Goal: Task Accomplishment & Management: Manage account settings

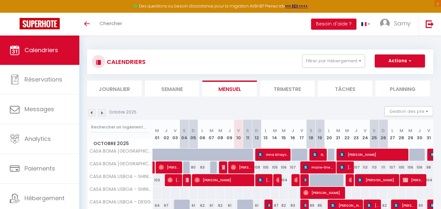
scroll to position [238, 0]
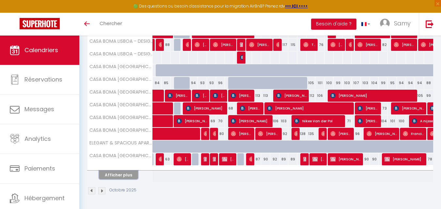
click at [120, 174] on button "Afficher plus" at bounding box center [118, 175] width 39 height 9
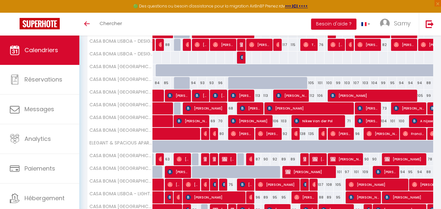
scroll to position [324, 0]
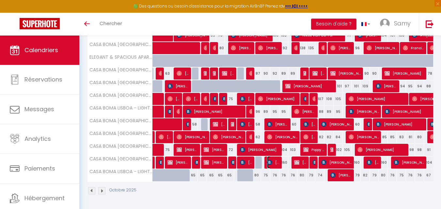
click at [275, 159] on span "Tiago Palma" at bounding box center [273, 163] width 12 height 12
select select "OK"
select select "KO"
select select "0"
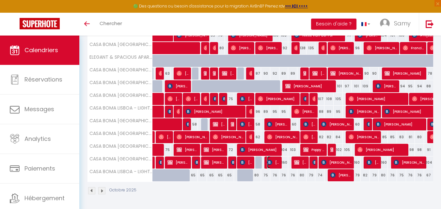
select select "1"
select select
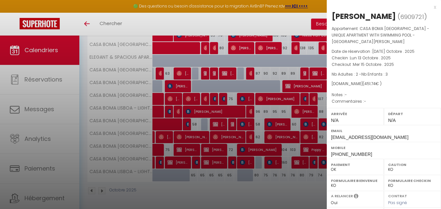
click at [258, 146] on div at bounding box center [220, 104] width 441 height 209
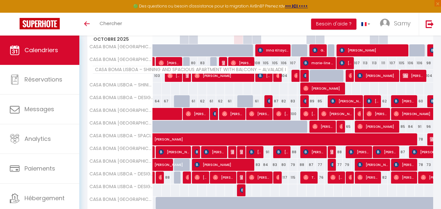
scroll to position [118, 0]
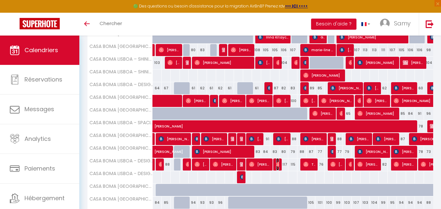
click at [279, 163] on img at bounding box center [278, 164] width 5 height 5
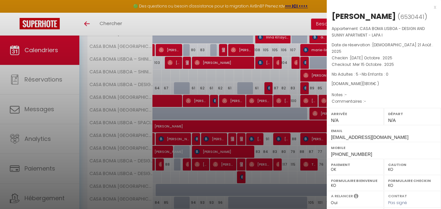
click at [264, 163] on div at bounding box center [220, 104] width 441 height 209
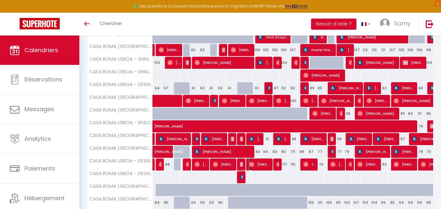
click at [264, 163] on span "Isadora Maciel" at bounding box center [259, 164] width 21 height 12
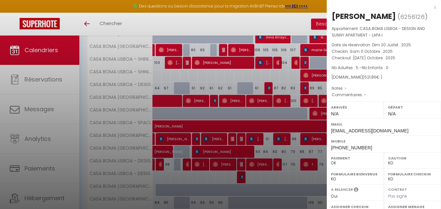
click at [358, 147] on span "+5555999076747" at bounding box center [351, 147] width 41 height 5
copy div "+5555999076747"
click at [266, 47] on div at bounding box center [220, 104] width 441 height 209
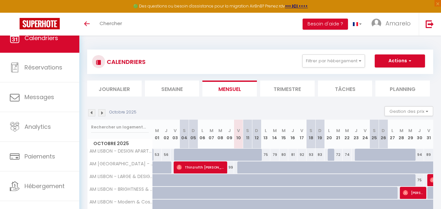
select select
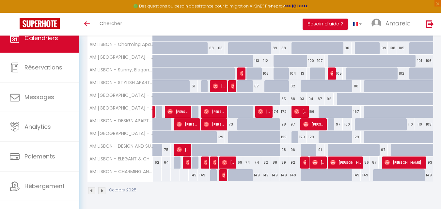
scroll to position [20, 0]
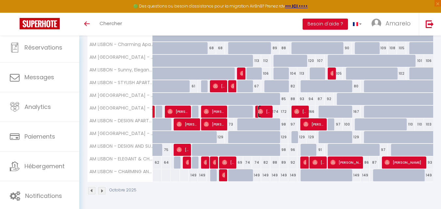
click at [258, 109] on img at bounding box center [260, 111] width 5 height 5
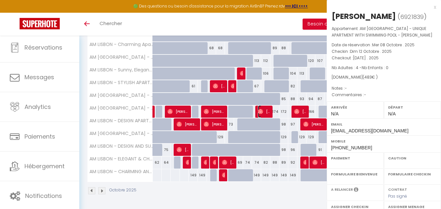
select select "OK"
select select "0"
select select "1"
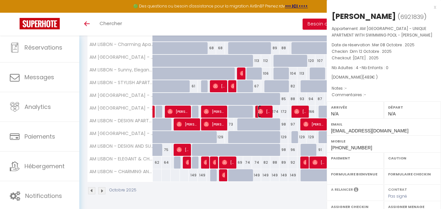
select select
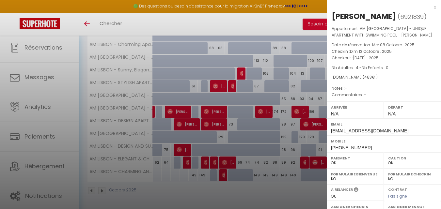
click at [50, 53] on div at bounding box center [220, 104] width 441 height 209
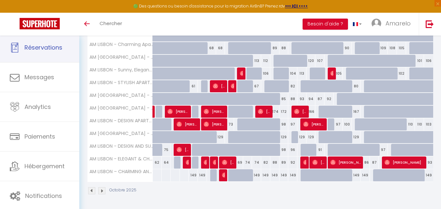
click at [50, 53] on link "Réservations" at bounding box center [39, 47] width 79 height 29
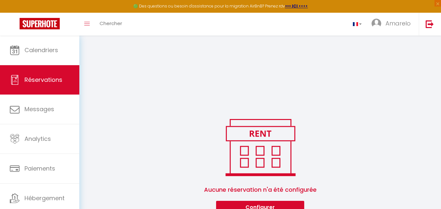
scroll to position [140, 0]
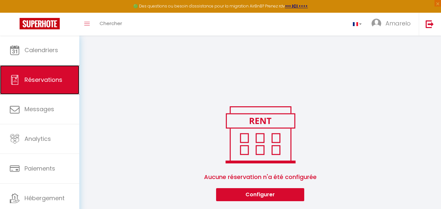
click at [49, 70] on link "Réservations" at bounding box center [39, 79] width 79 height 29
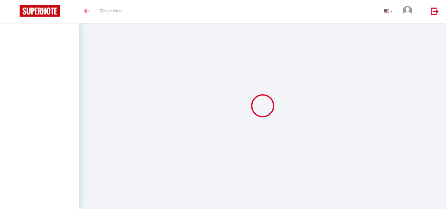
select select "not_cancelled"
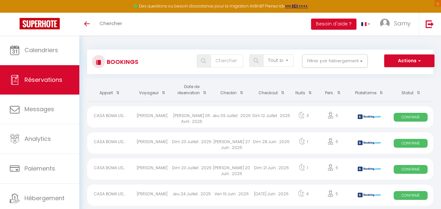
click at [202, 90] on span at bounding box center [203, 93] width 7 height 12
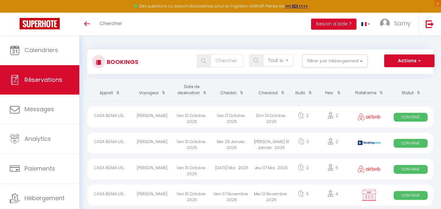
click at [195, 90] on th "Date de réservation" at bounding box center [192, 90] width 40 height 22
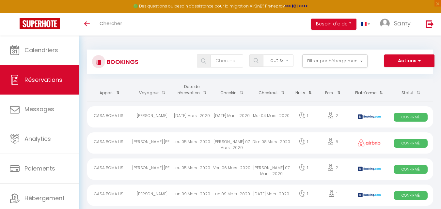
click at [195, 90] on th "Date de réservation" at bounding box center [192, 90] width 40 height 22
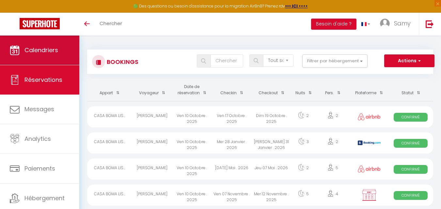
click at [42, 48] on span "Calendriers" at bounding box center [42, 50] width 34 height 8
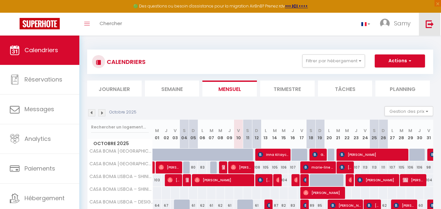
click at [435, 24] on link at bounding box center [430, 24] width 22 height 23
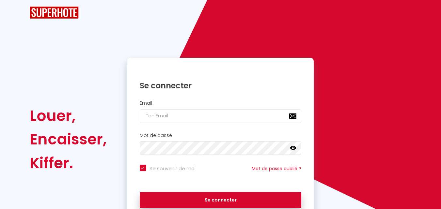
checkbox input "true"
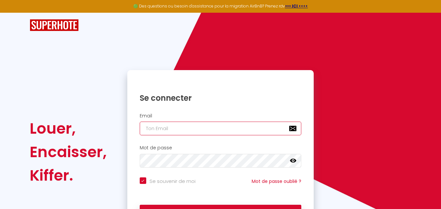
type input "samy.bayani@imadrassa.com"
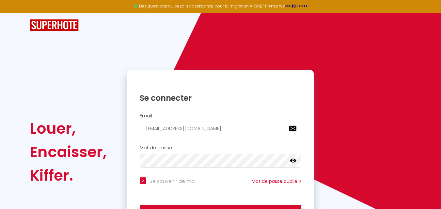
checkbox input "true"
click at [271, 121] on div "Email samy.bayani@imadrassa.com" at bounding box center [221, 124] width 178 height 23
click at [257, 133] on input "samy.bayani@imadrassa.com" at bounding box center [221, 129] width 162 height 14
type input "Booking.amarelo@gmail.com"
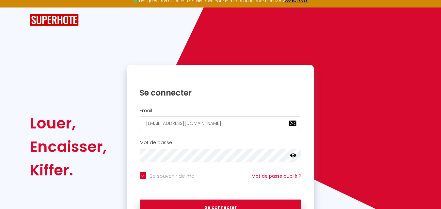
scroll to position [22, 0]
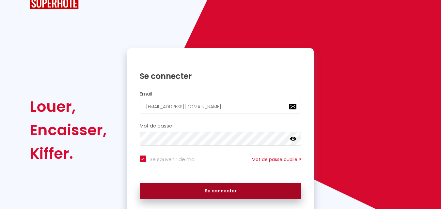
click at [221, 187] on button "Se connecter" at bounding box center [221, 191] width 162 height 16
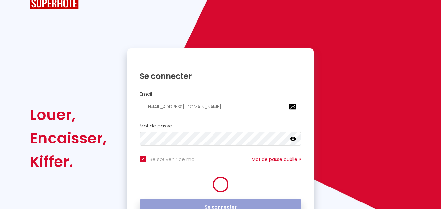
checkbox input "true"
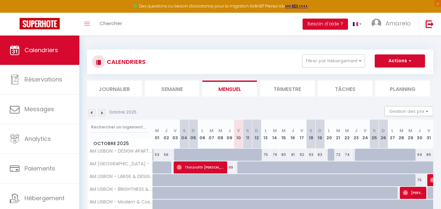
scroll to position [171, 0]
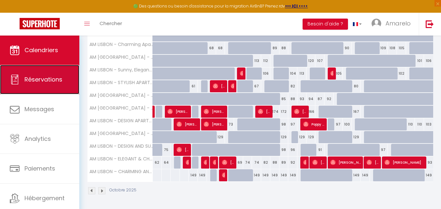
click at [60, 85] on link "Réservations" at bounding box center [39, 79] width 79 height 29
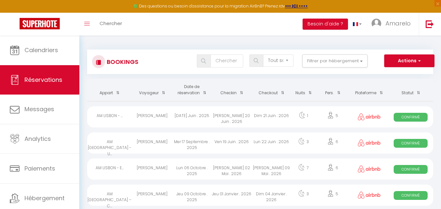
click at [190, 93] on th "Date de réservation" at bounding box center [192, 90] width 40 height 22
